Goal: Task Accomplishment & Management: Manage account settings

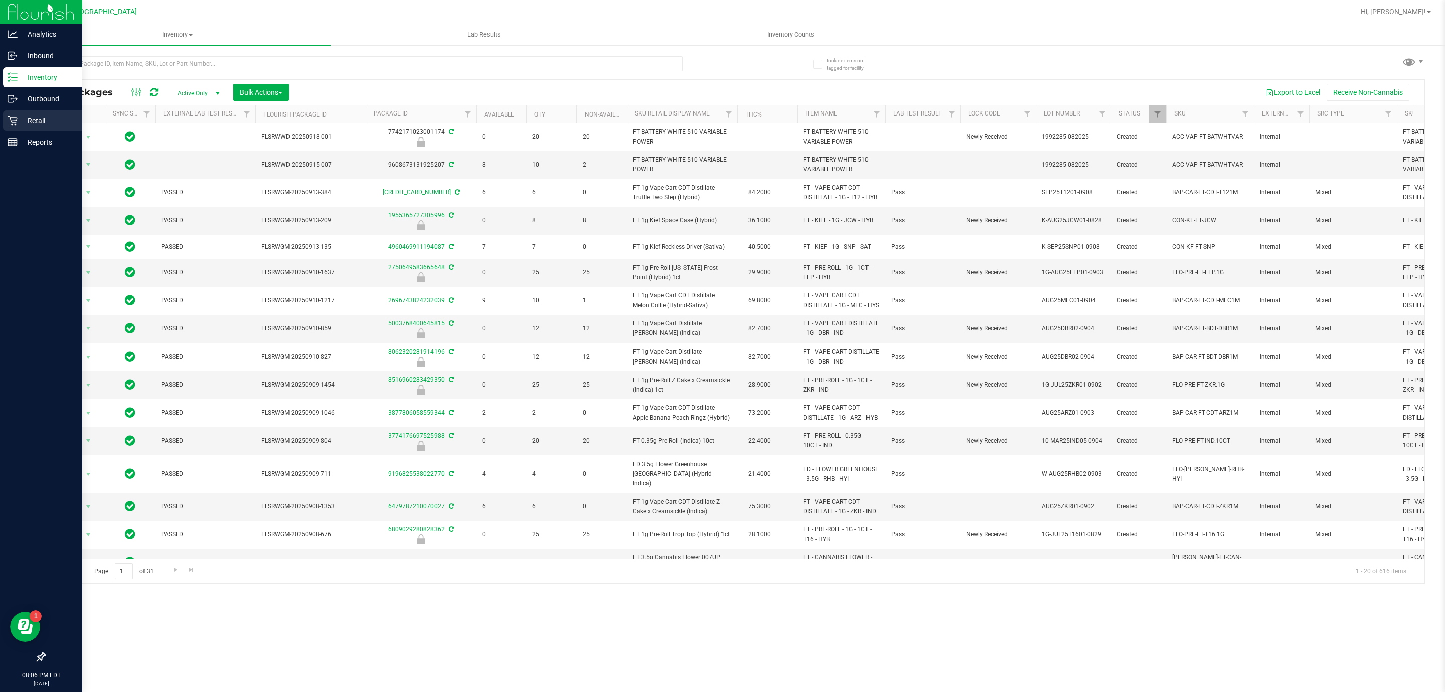
click at [38, 126] on div "Retail" at bounding box center [42, 120] width 79 height 20
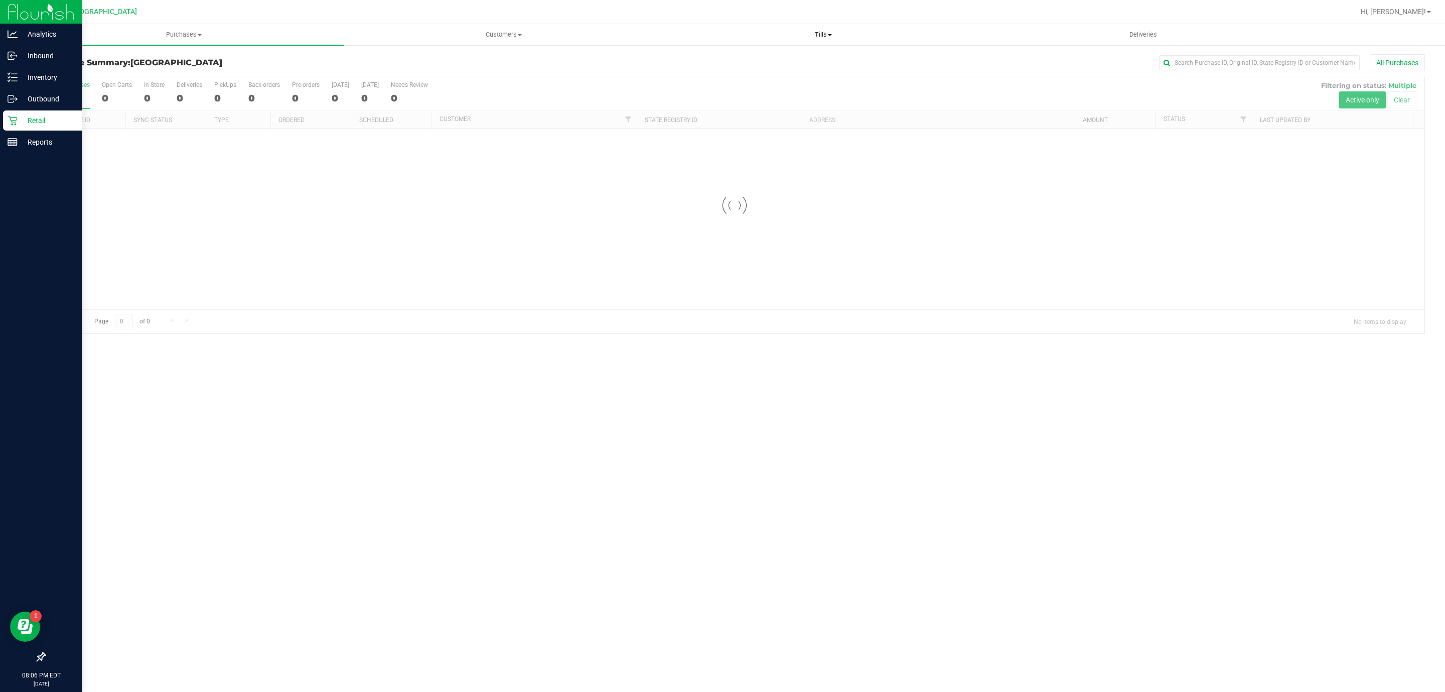
click at [814, 35] on span "Tills" at bounding box center [823, 34] width 319 height 9
click at [806, 55] on li "Manage tills" at bounding box center [823, 61] width 320 height 12
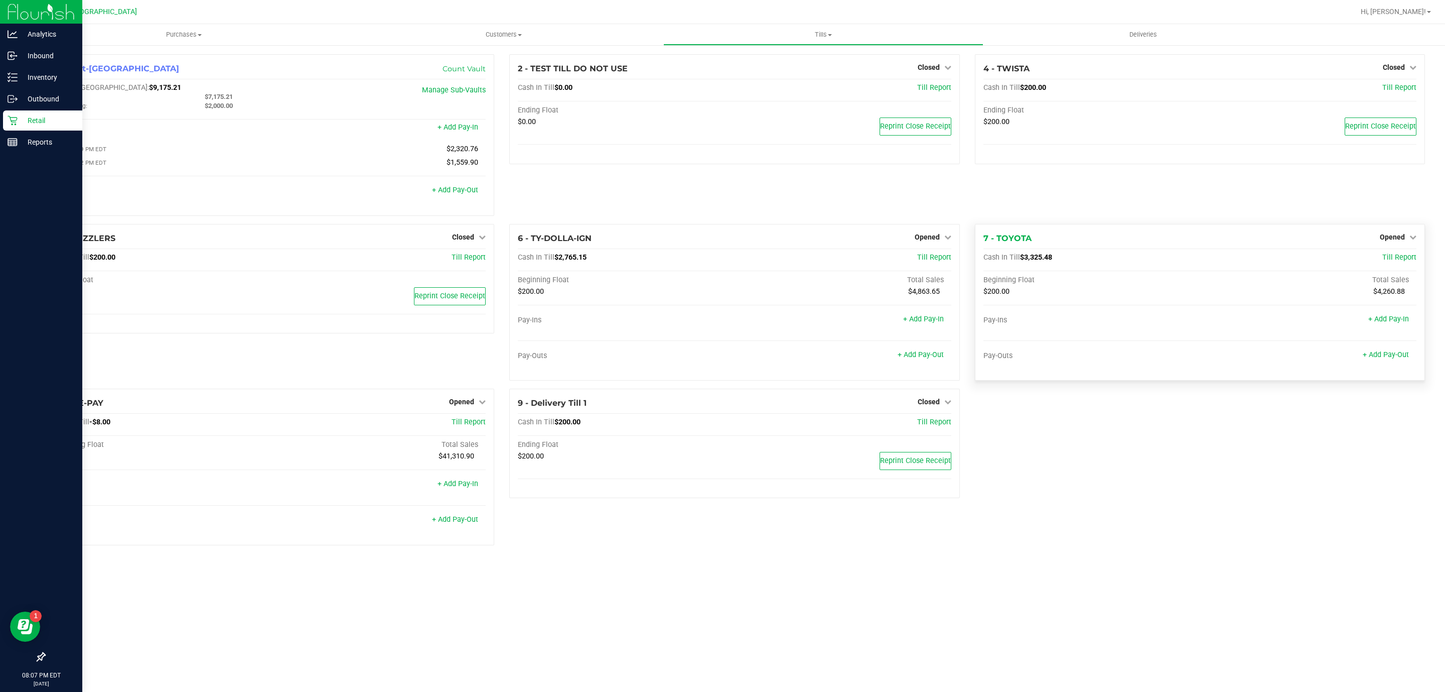
click at [1382, 232] on div "7 - TOYOTA Opened Close Till Cash In Till $3,325.48 Till Report Beginning Float…" at bounding box center [1200, 302] width 450 height 157
click at [1394, 232] on div "7 - TOYOTA Opened Close Till Cash In Till $3,325.48 Till Report Beginning Float…" at bounding box center [1200, 302] width 450 height 157
click at [1396, 241] on span "Opened" at bounding box center [1392, 237] width 25 height 8
click at [1389, 261] on link "Close Till" at bounding box center [1393, 257] width 27 height 8
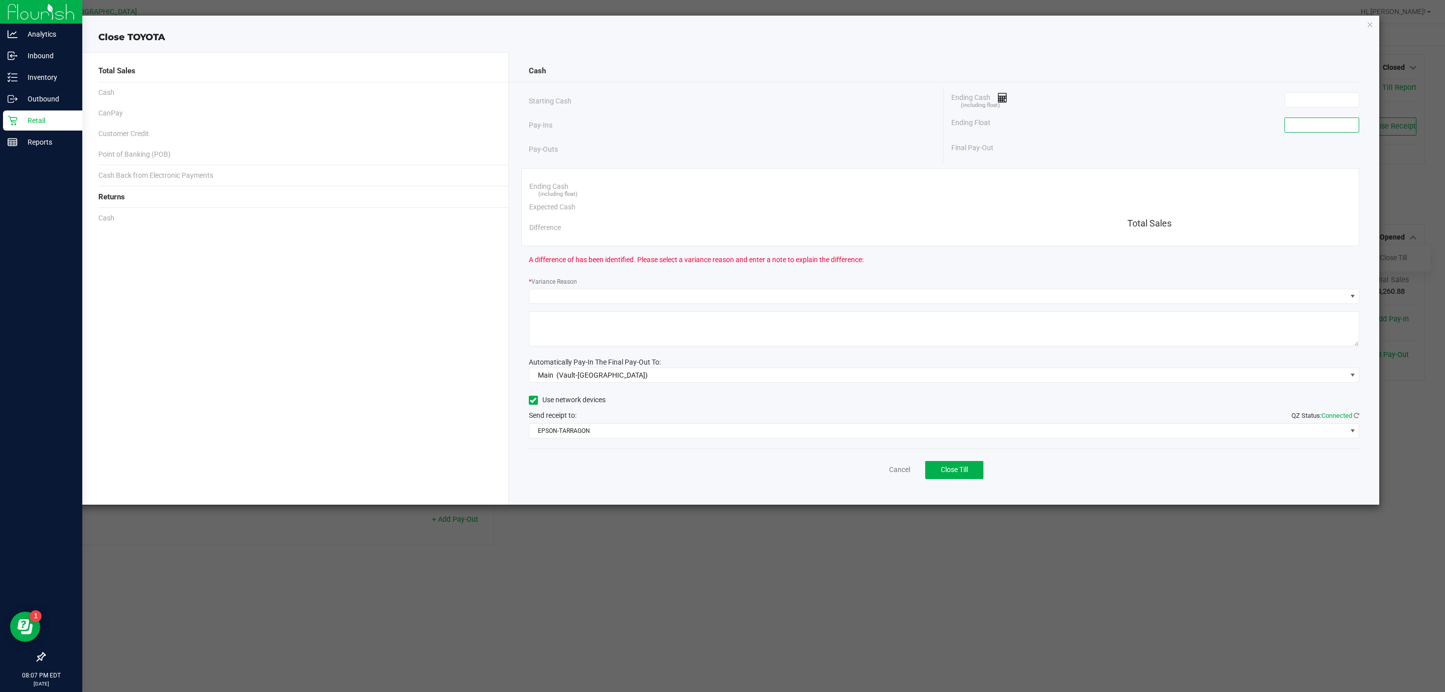
click at [1315, 123] on input at bounding box center [1322, 125] width 74 height 14
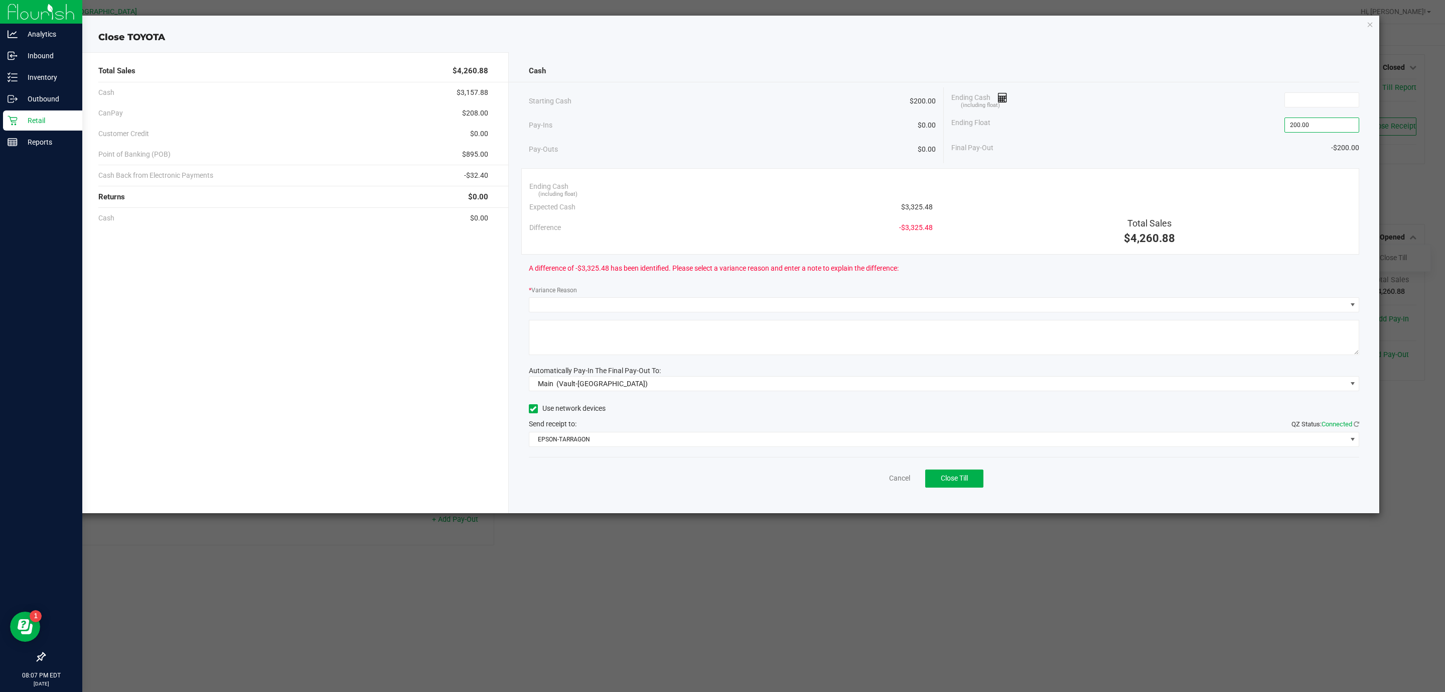
type input "$200.00"
click at [1346, 89] on div "Ending Cash (including float)" at bounding box center [1156, 99] width 408 height 25
click at [1339, 106] on input at bounding box center [1322, 100] width 74 height 14
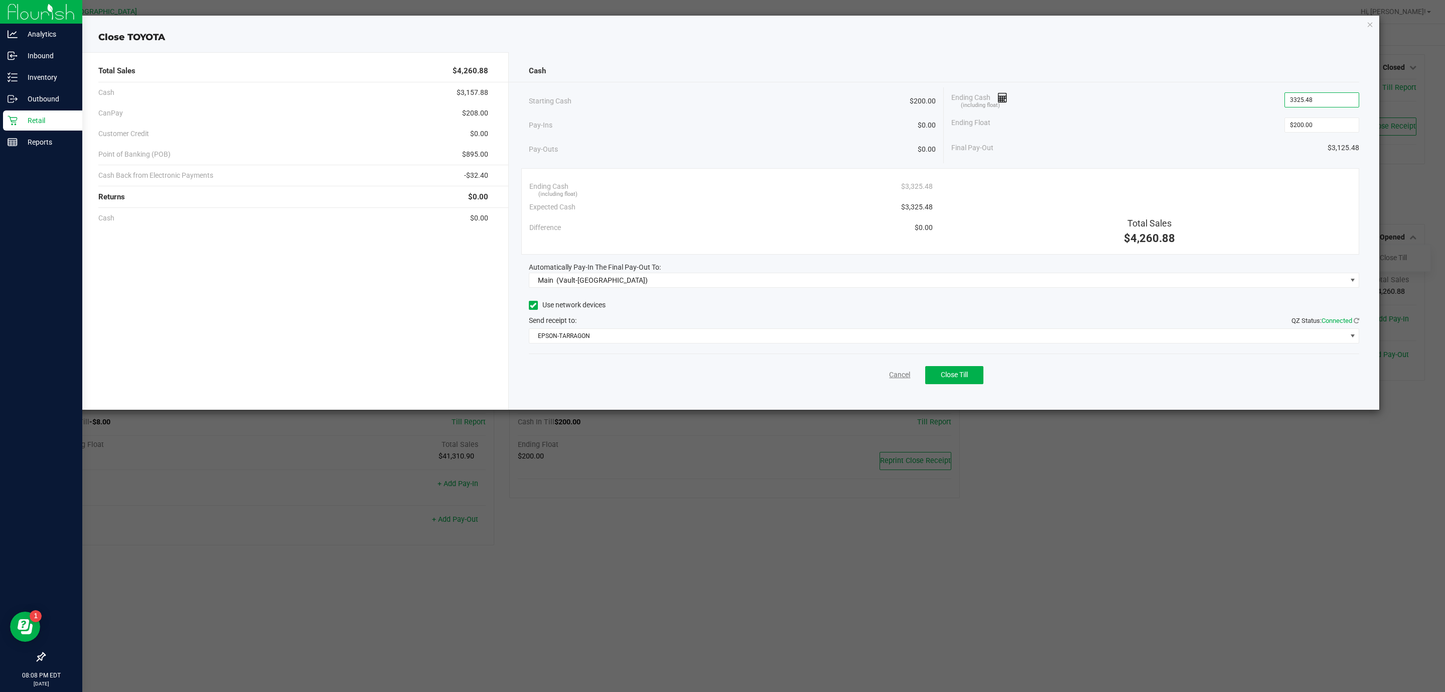
type input "$3,325.48"
click at [898, 376] on link "Cancel" at bounding box center [899, 374] width 21 height 11
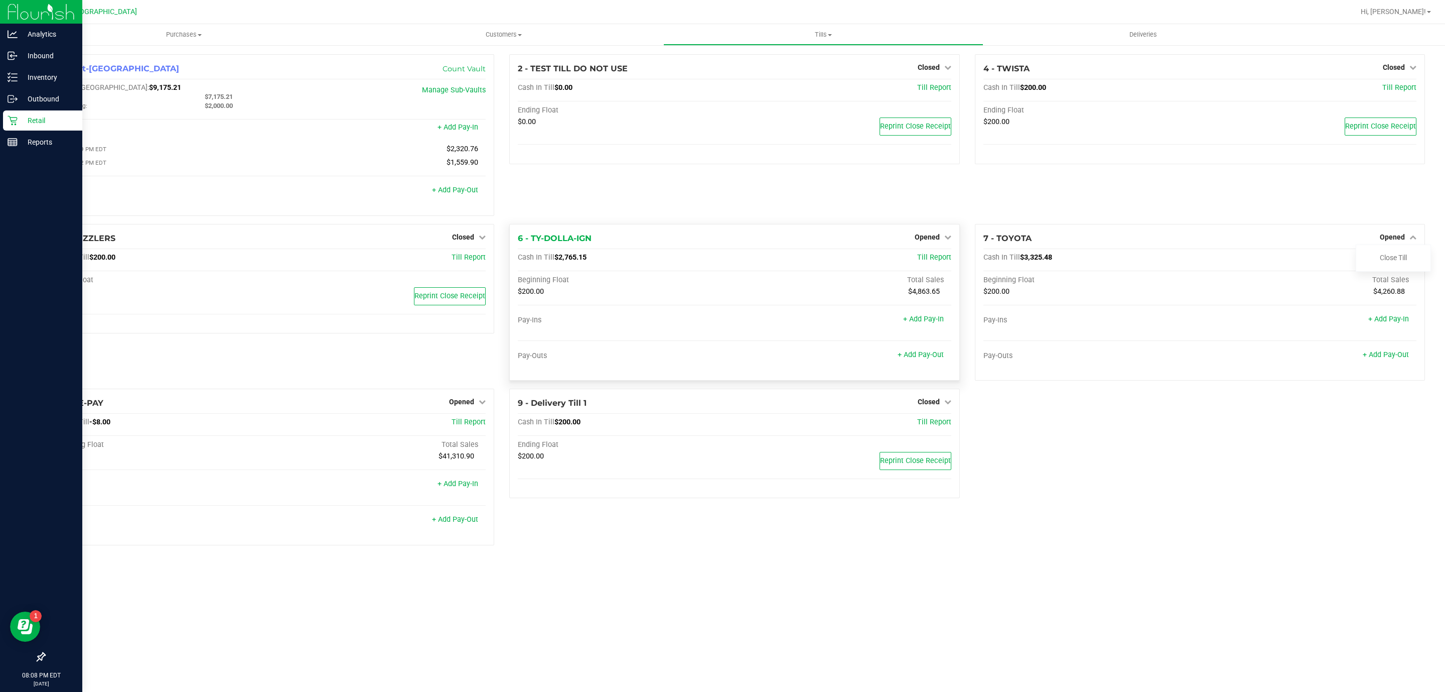
click at [923, 232] on div "6 - TY-DOLLA-IGN Opened Close Till Cash In Till $2,765.15 Till Report Beginning…" at bounding box center [734, 302] width 450 height 157
click at [922, 239] on span "Opened" at bounding box center [927, 237] width 25 height 8
click at [917, 264] on div "Close Till" at bounding box center [928, 257] width 74 height 13
click at [916, 258] on link "Close Till" at bounding box center [928, 257] width 27 height 8
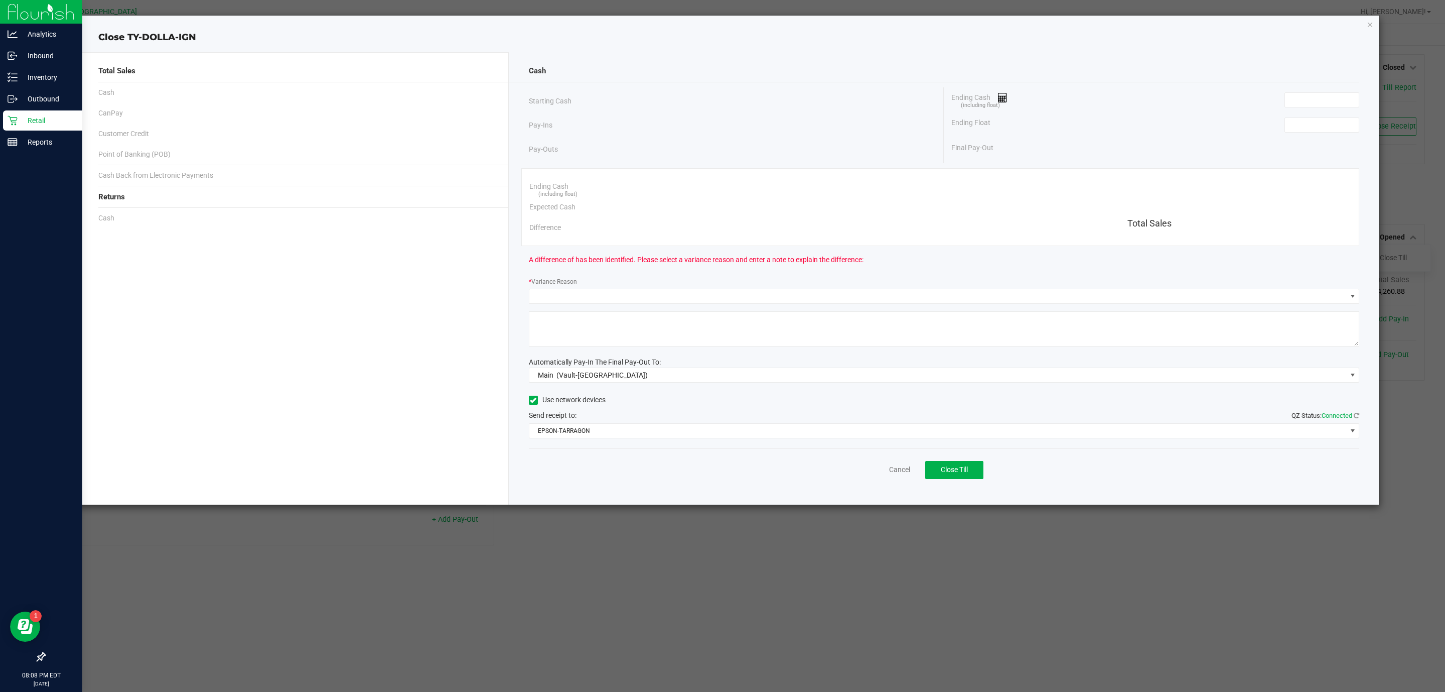
click at [1306, 113] on div "Ending Cash (including float) Ending Float Final Pay-Out" at bounding box center [1152, 122] width 416 height 71
click at [1307, 119] on input at bounding box center [1322, 125] width 74 height 14
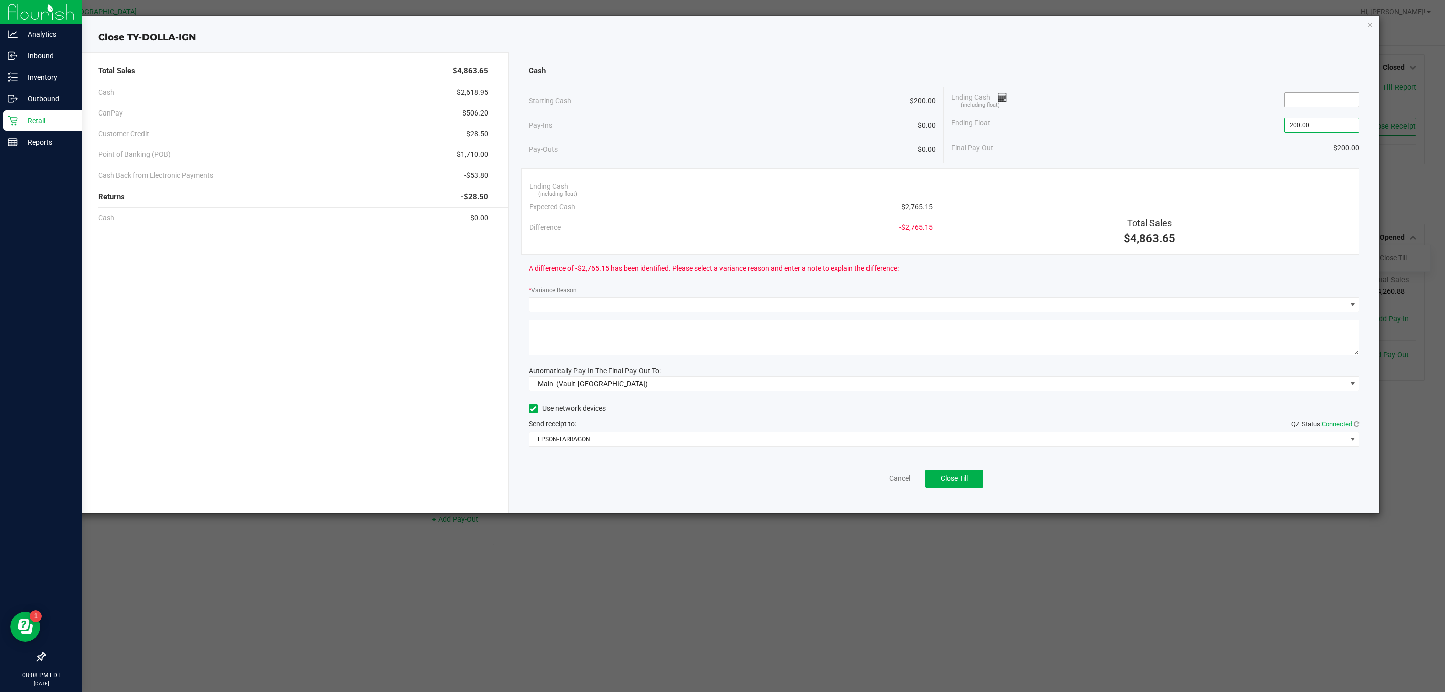
type input "$200.00"
click at [1321, 101] on input at bounding box center [1322, 100] width 74 height 14
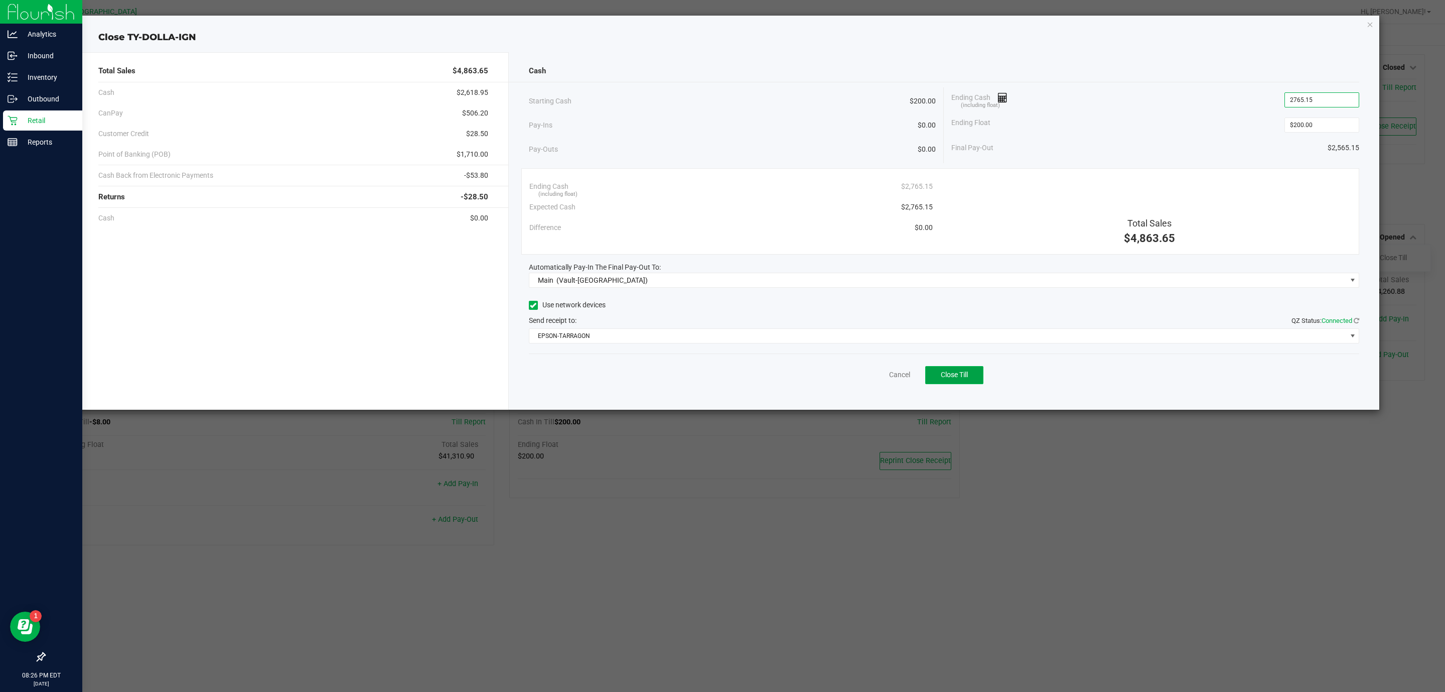
type input "$2,765.15"
click at [962, 382] on button "Close Till" at bounding box center [954, 375] width 58 height 18
click at [881, 374] on link "Dismiss" at bounding box center [878, 374] width 24 height 11
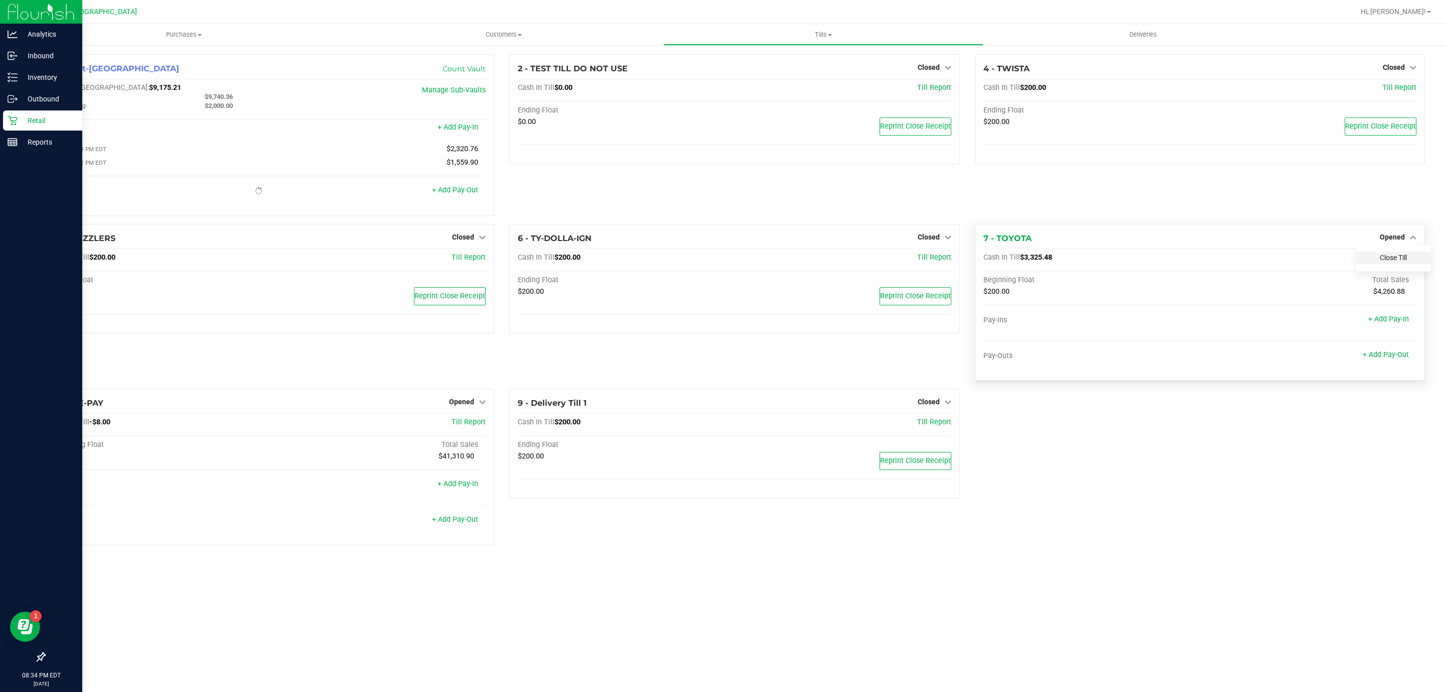
click at [1384, 257] on link "Close Till" at bounding box center [1393, 257] width 27 height 8
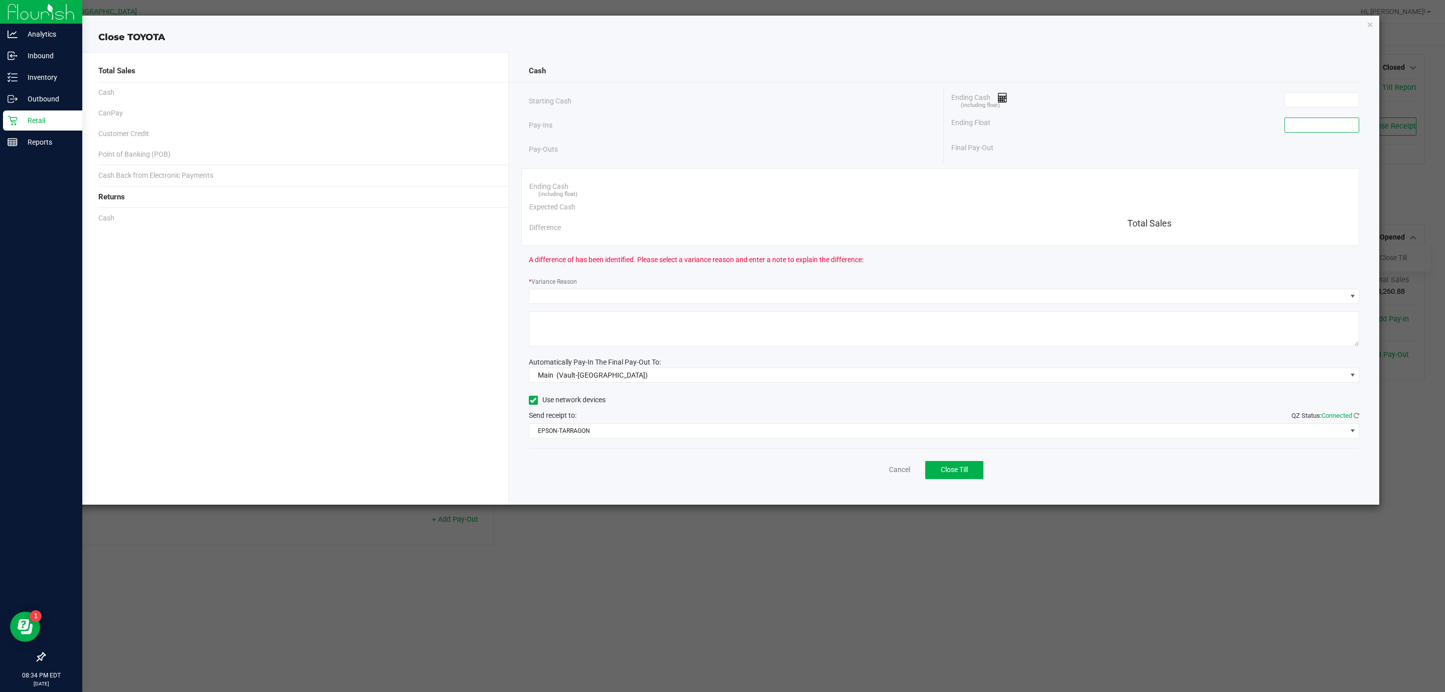
click at [1341, 129] on input at bounding box center [1322, 125] width 74 height 14
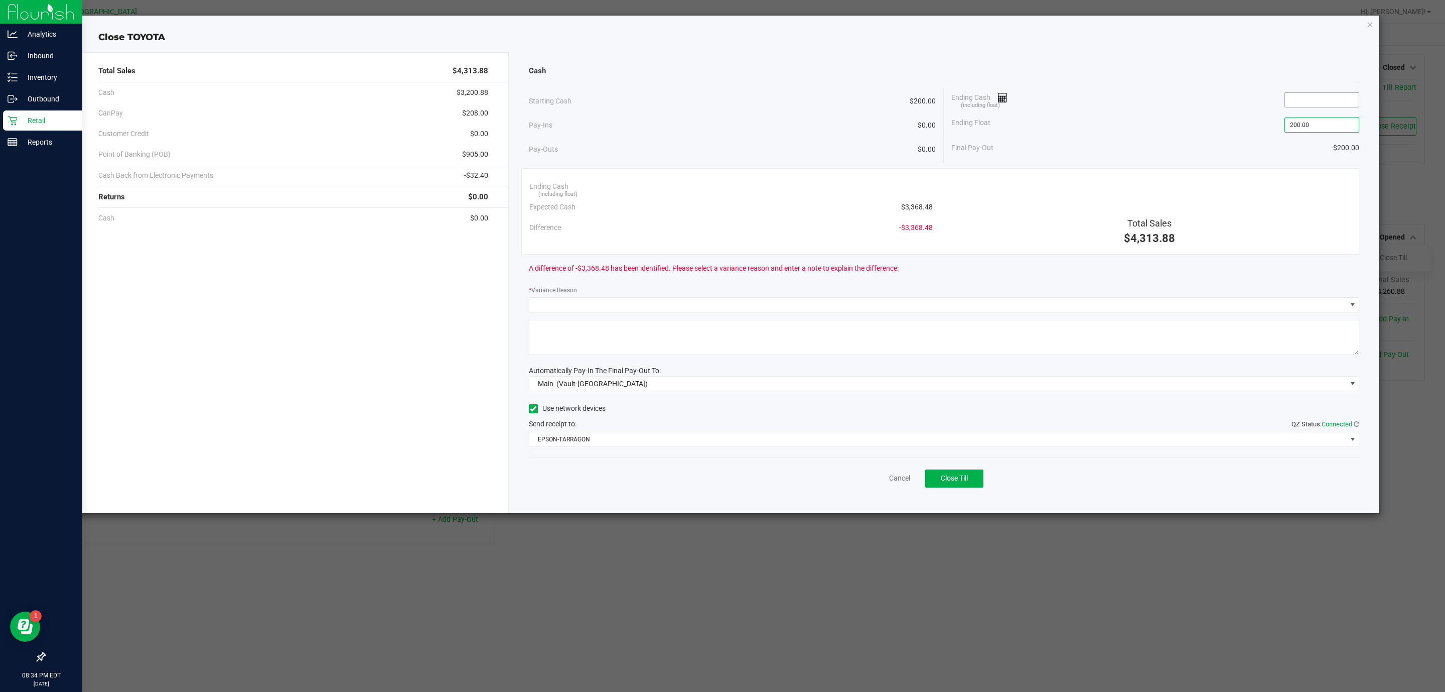
type input "$200.00"
click at [1329, 103] on input at bounding box center [1322, 100] width 74 height 14
click at [1303, 100] on input "3365.48" at bounding box center [1322, 100] width 74 height 14
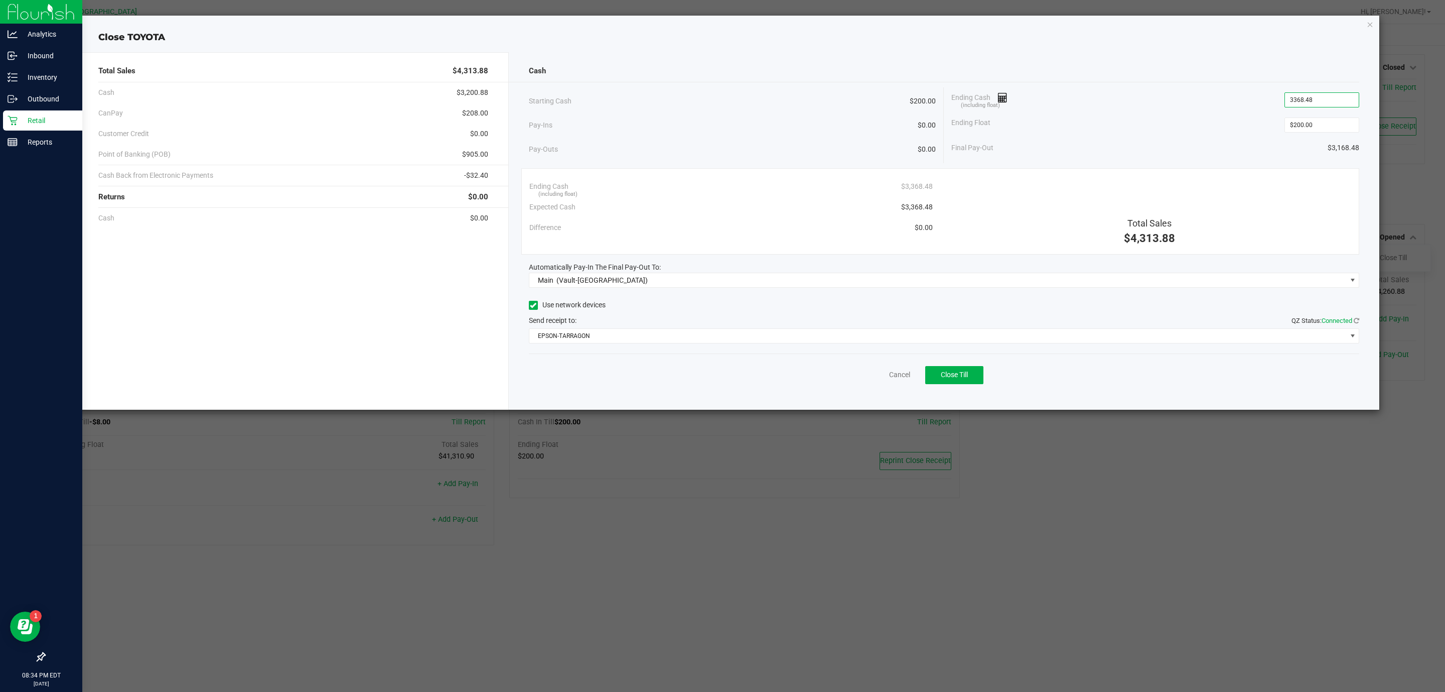
type input "$3,368.48"
click at [1059, 219] on div "Total Sales" at bounding box center [1150, 223] width 404 height 14
click at [970, 375] on button "Close Till" at bounding box center [954, 375] width 58 height 18
click at [875, 379] on link "Dismiss" at bounding box center [878, 374] width 24 height 11
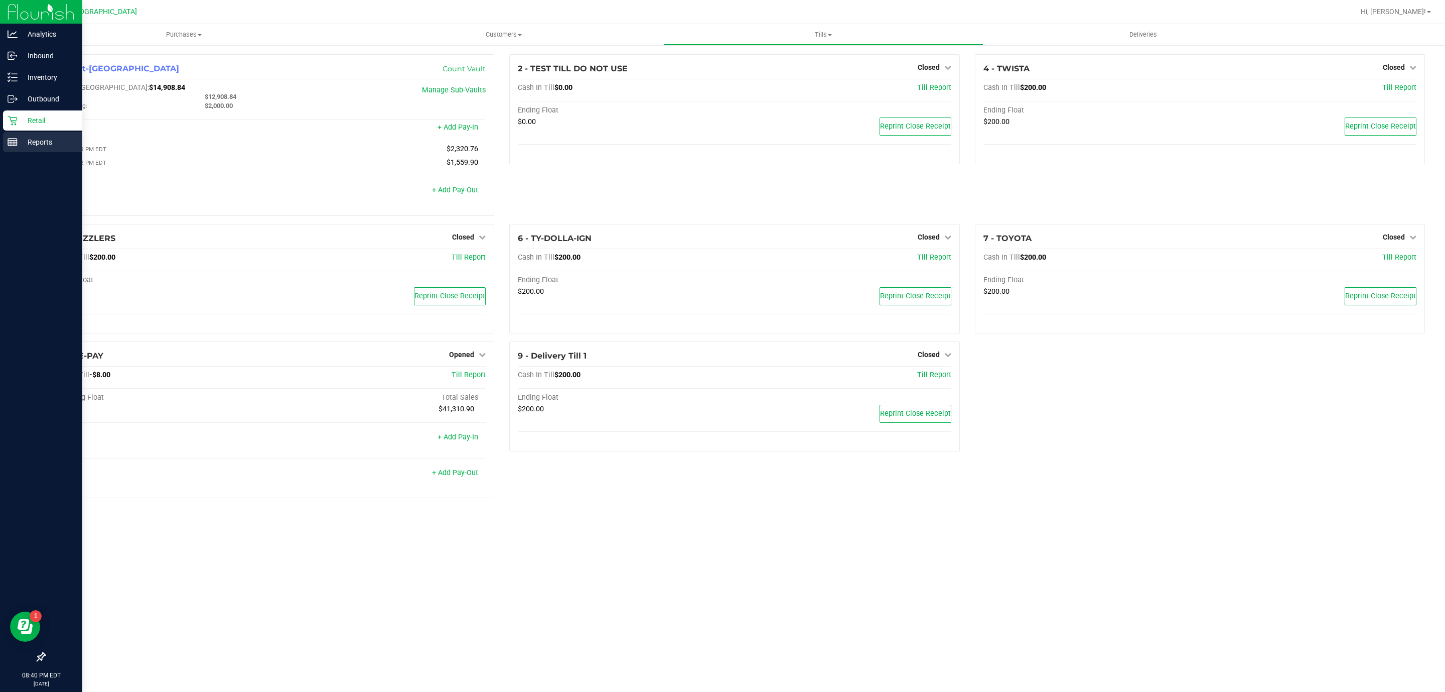
click at [31, 150] on div "Reports" at bounding box center [42, 142] width 79 height 20
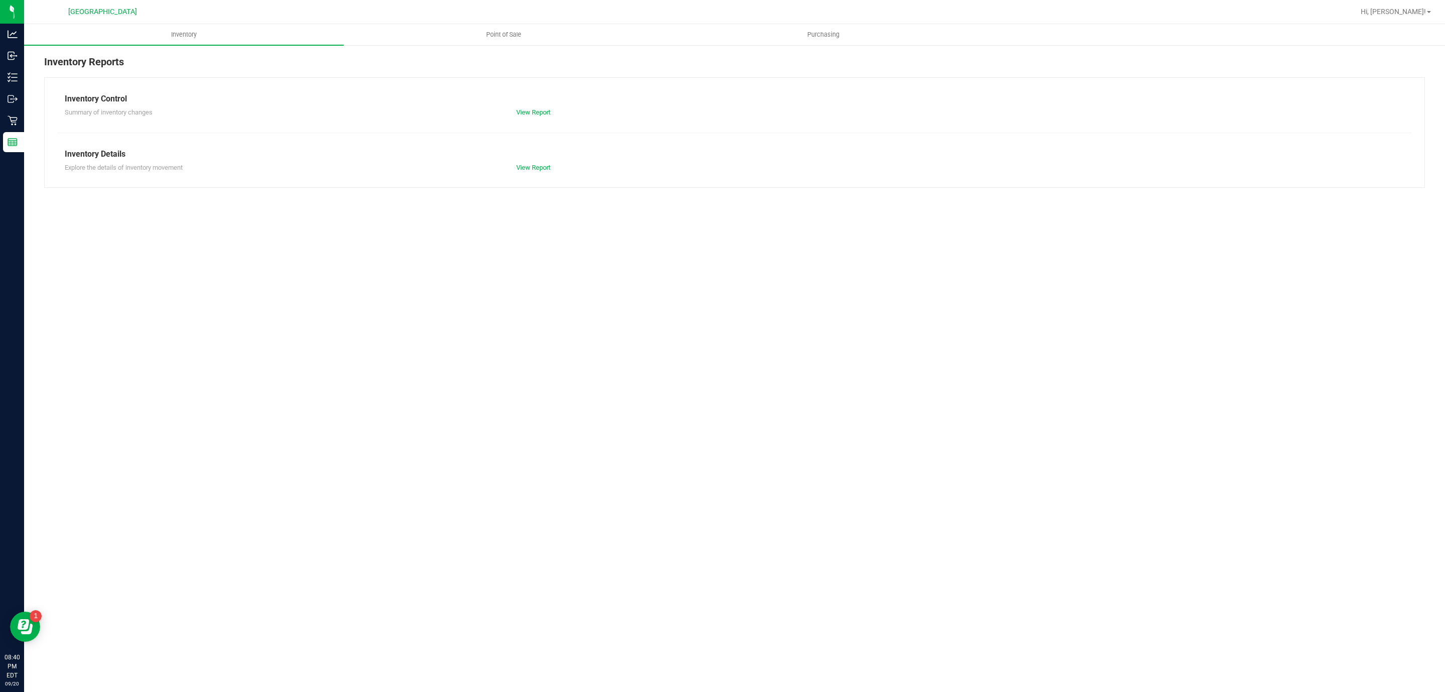
click at [515, 50] on div "Inventory Reports Inventory Control Summary of inventory changes View Report In…" at bounding box center [734, 121] width 1421 height 154
click at [512, 38] on span "Point of Sale" at bounding box center [504, 34] width 62 height 9
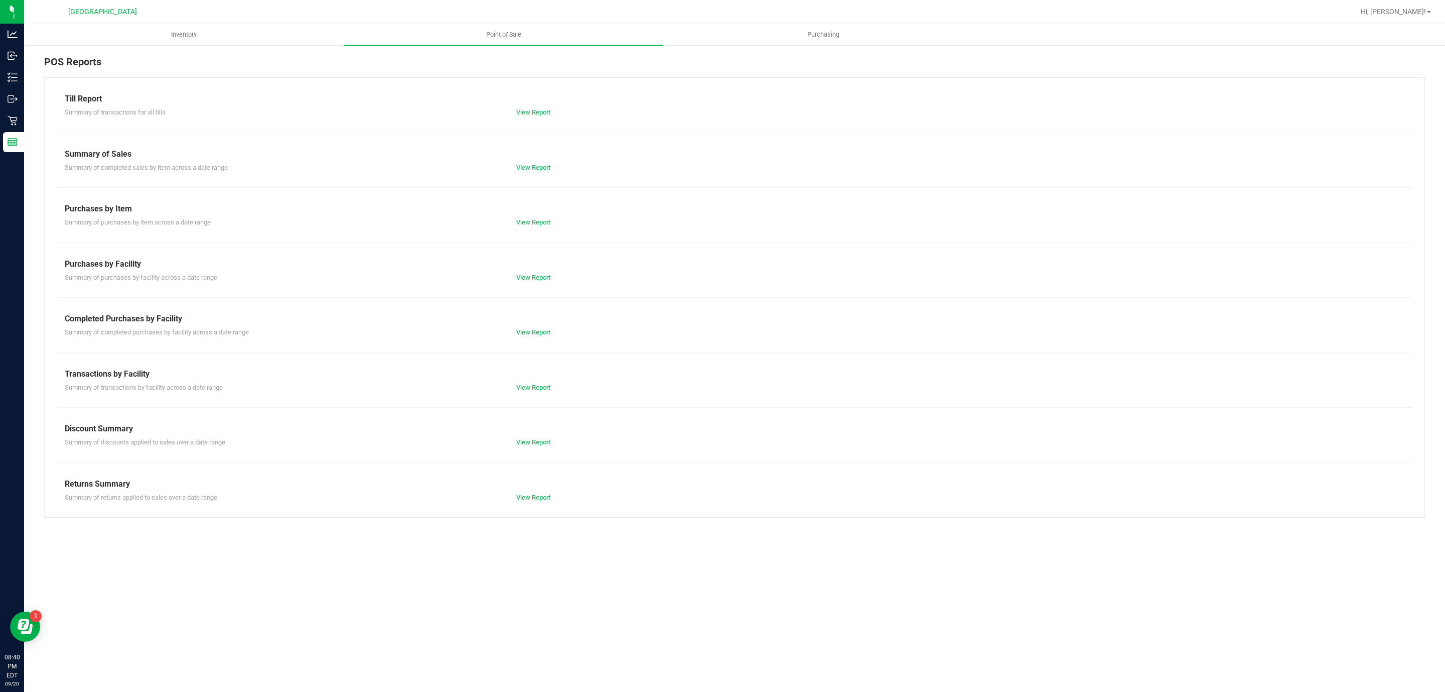
click at [530, 394] on div "Till Report Summary of transactions for all tills View Report Summary of Sales …" at bounding box center [734, 297] width 1381 height 440
click at [533, 389] on link "View Report" at bounding box center [533, 387] width 34 height 8
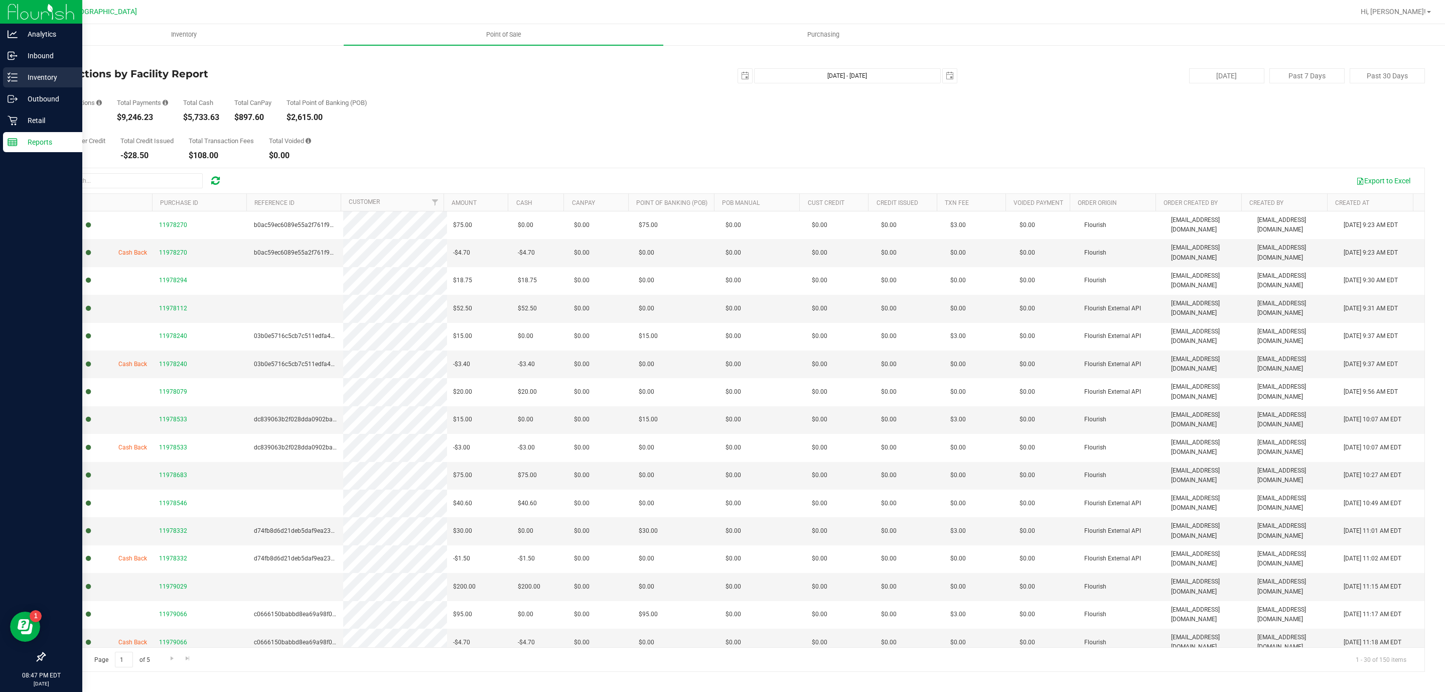
click at [13, 76] on icon at bounding box center [13, 77] width 10 height 10
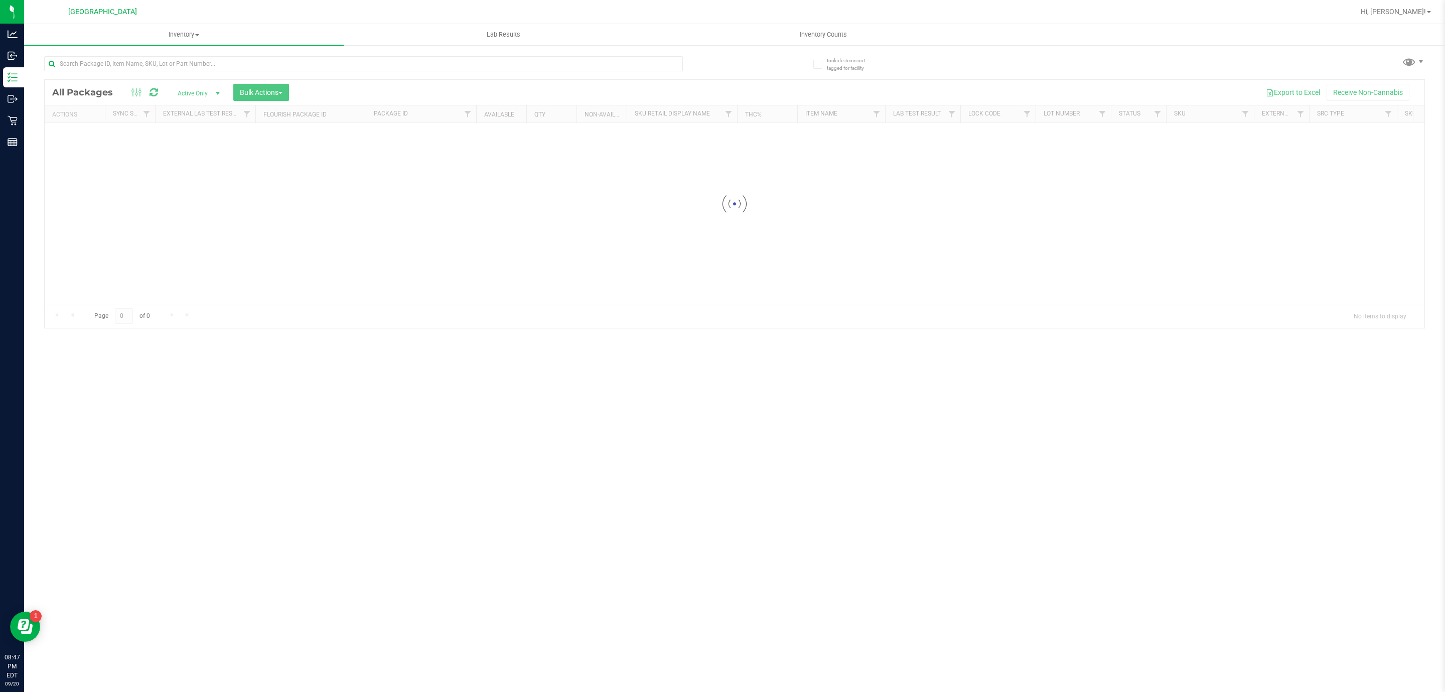
click at [246, 75] on div at bounding box center [363, 67] width 639 height 23
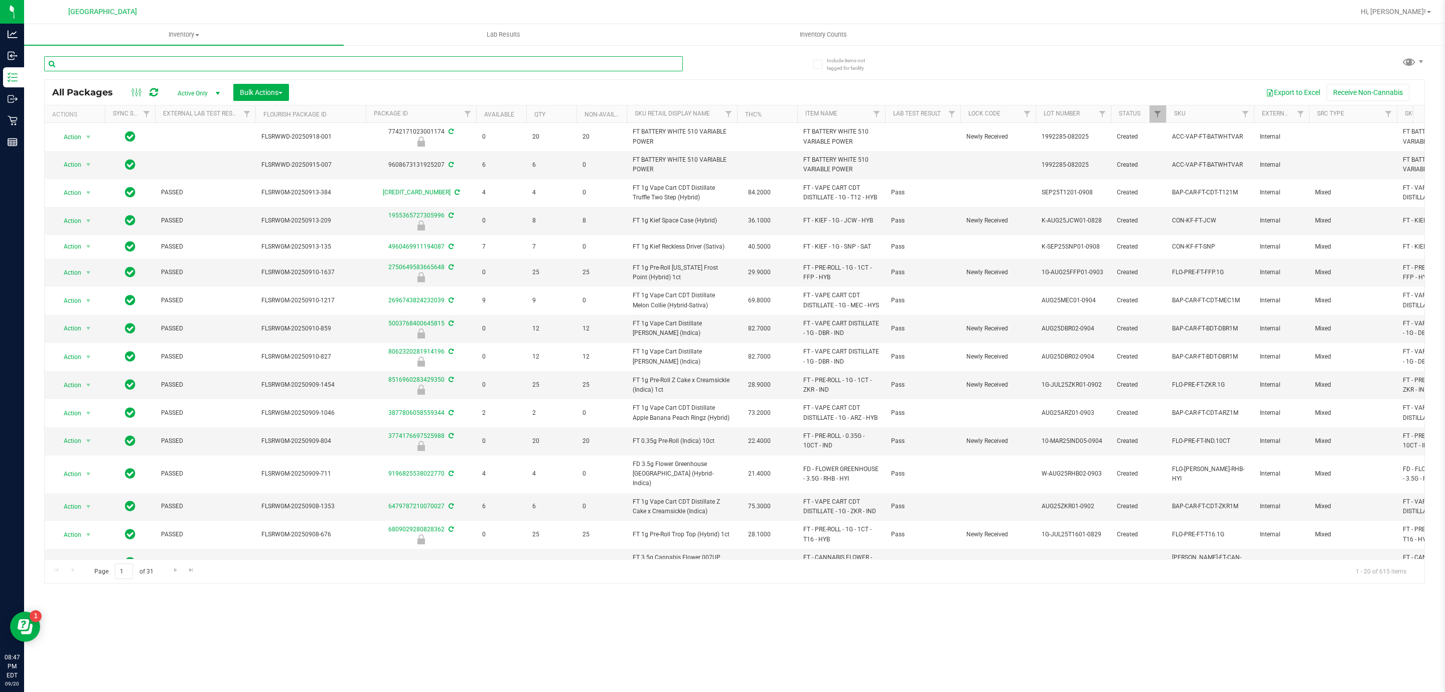
click at [245, 64] on input "text" at bounding box center [363, 63] width 639 height 15
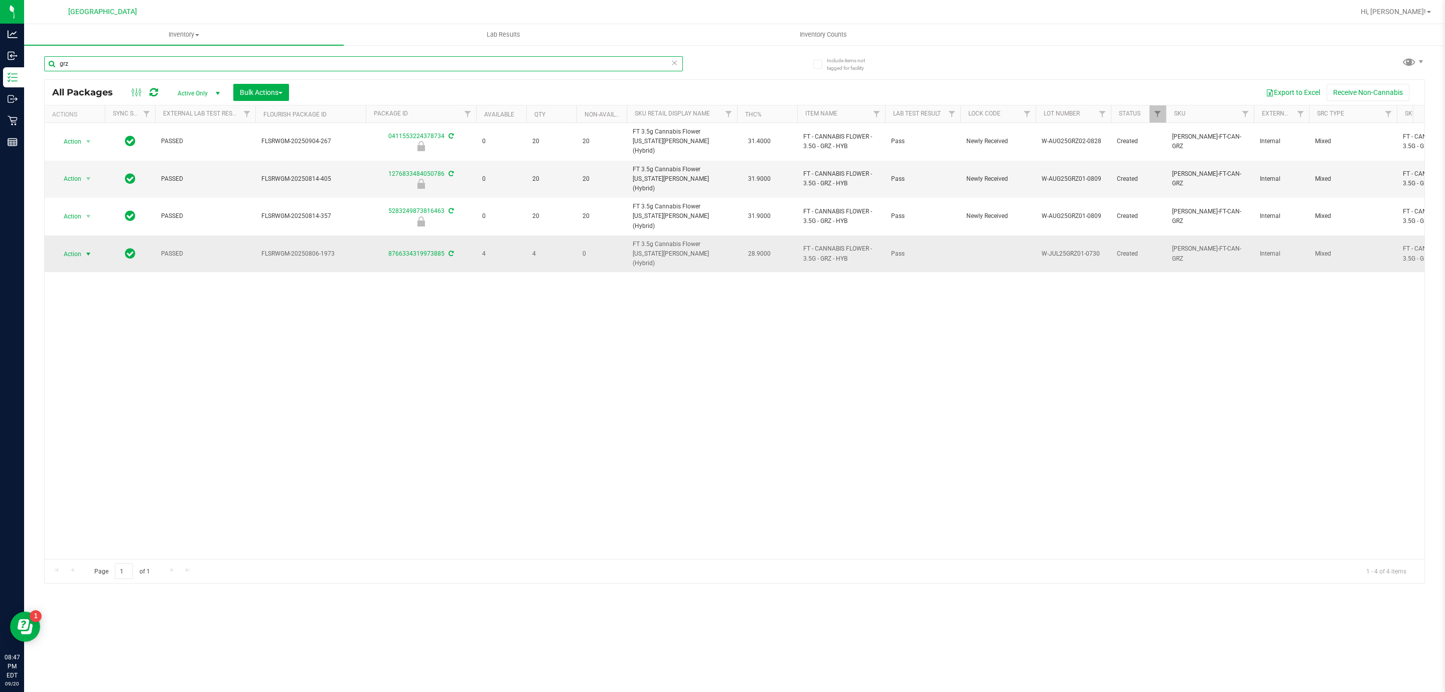
type input "grz"
click at [92, 250] on span "select" at bounding box center [88, 254] width 8 height 8
click at [108, 335] on li "Package audit log" at bounding box center [94, 329] width 78 height 15
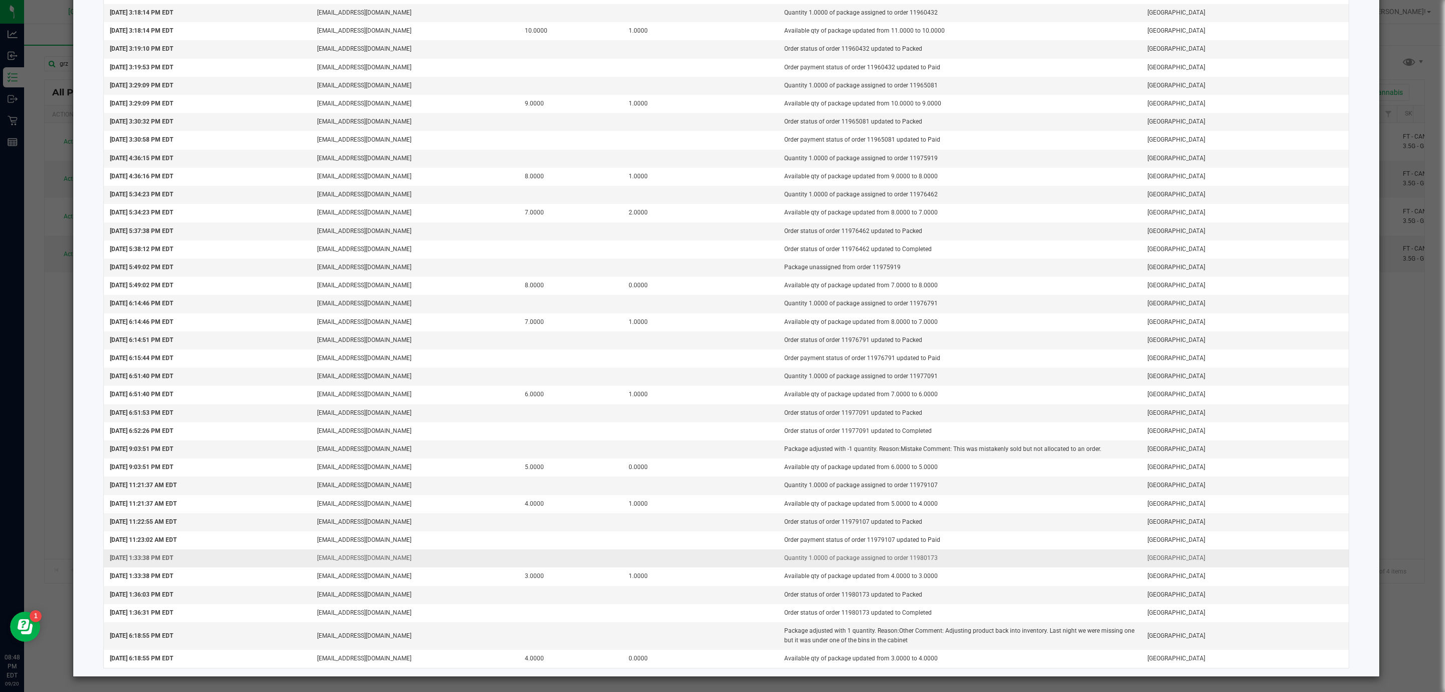
scroll to position [765, 0]
